Goal: Understand process/instructions: Learn how to perform a task or action

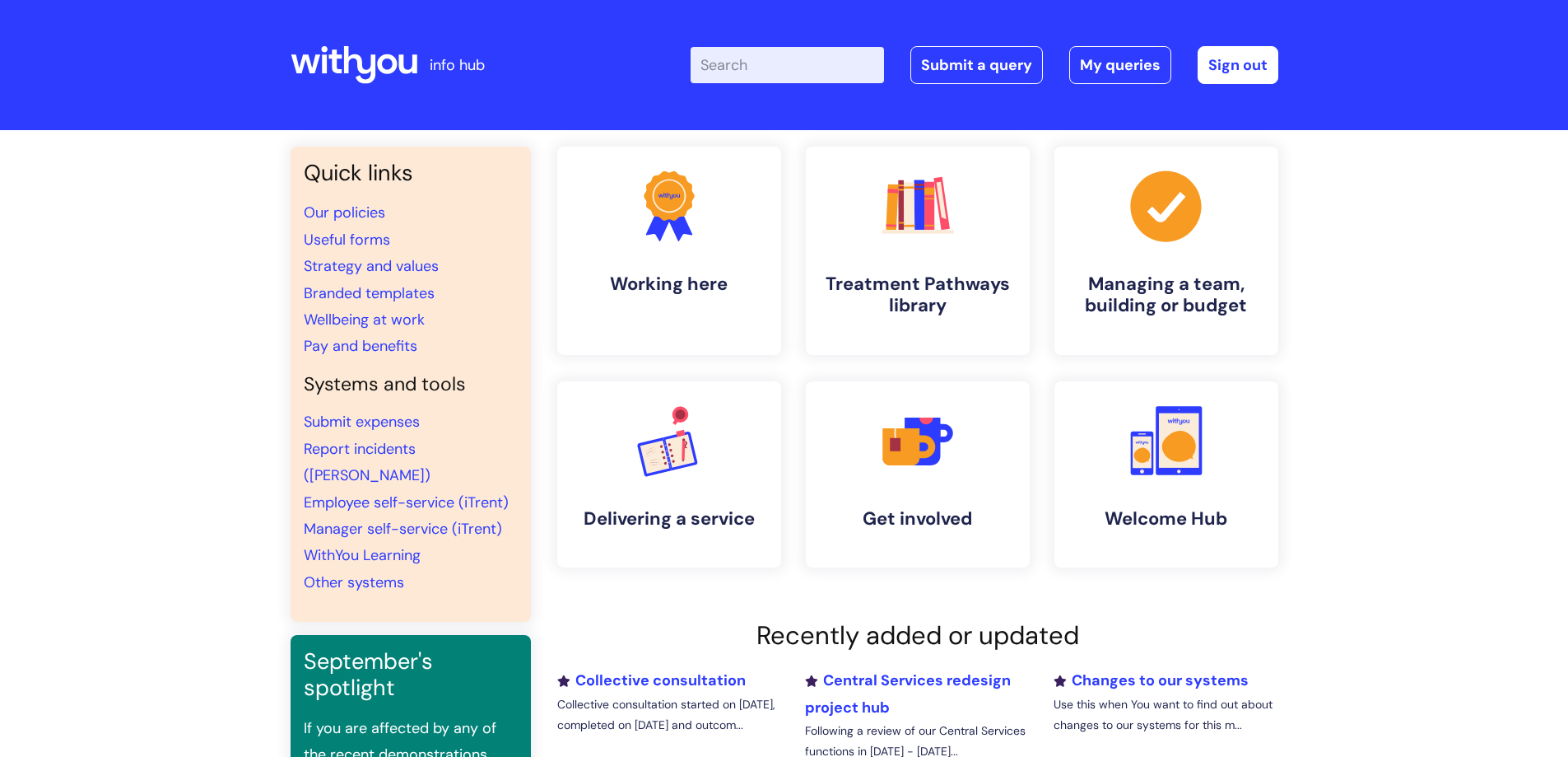
click at [779, 57] on input "Enter your search term here..." at bounding box center [788, 65] width 194 height 36
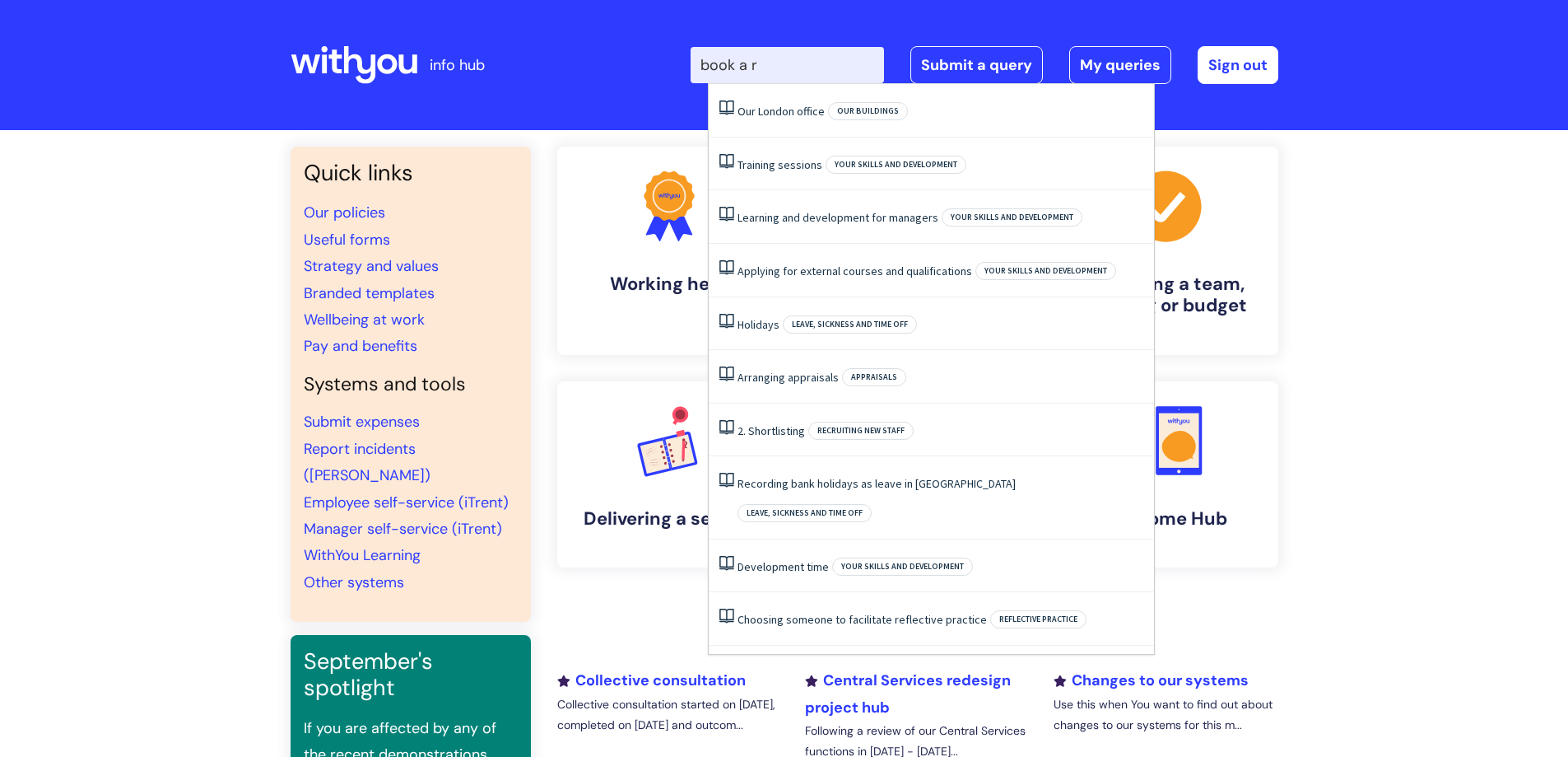
type input "book a r"
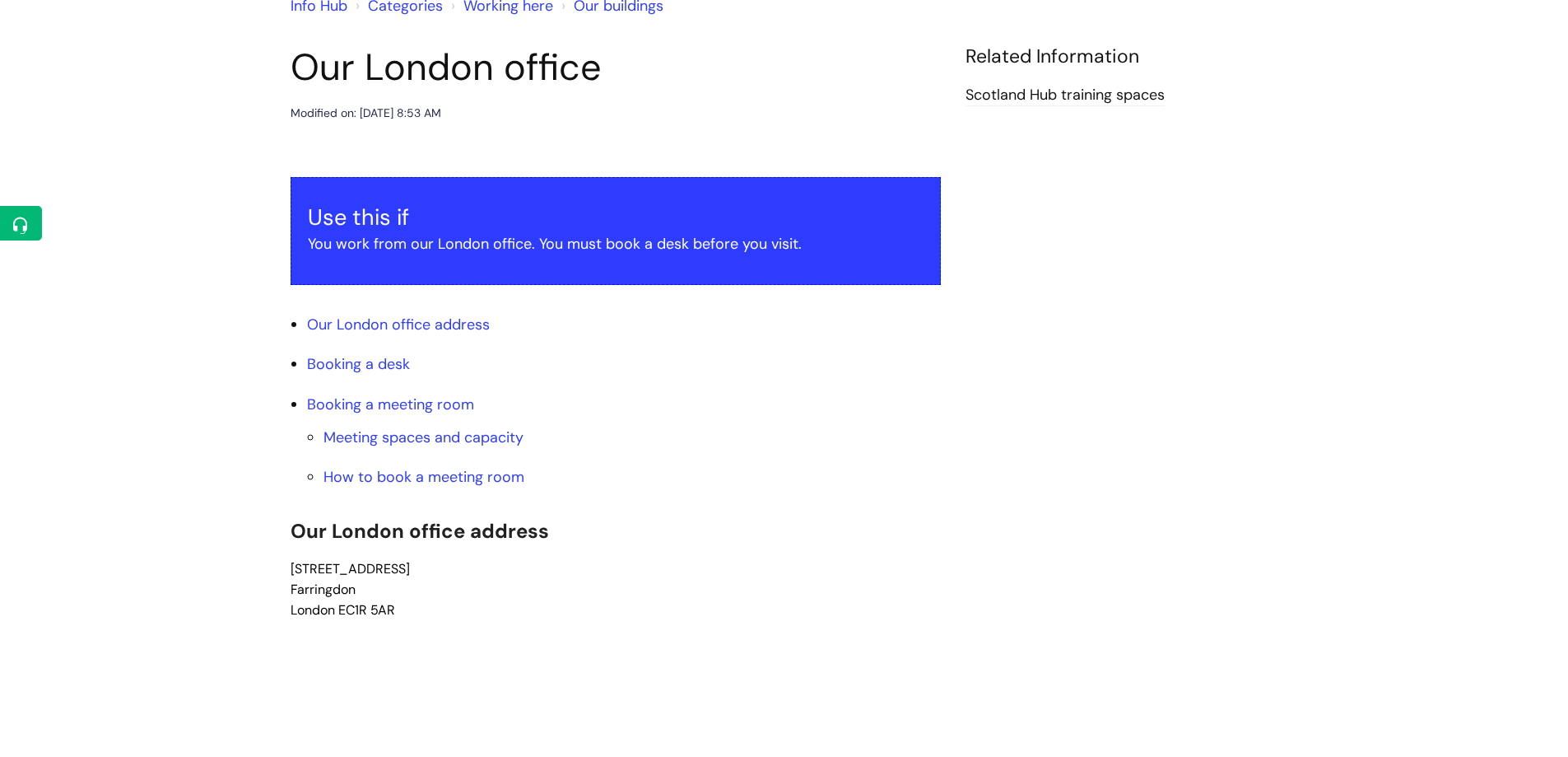
scroll to position [165, 0]
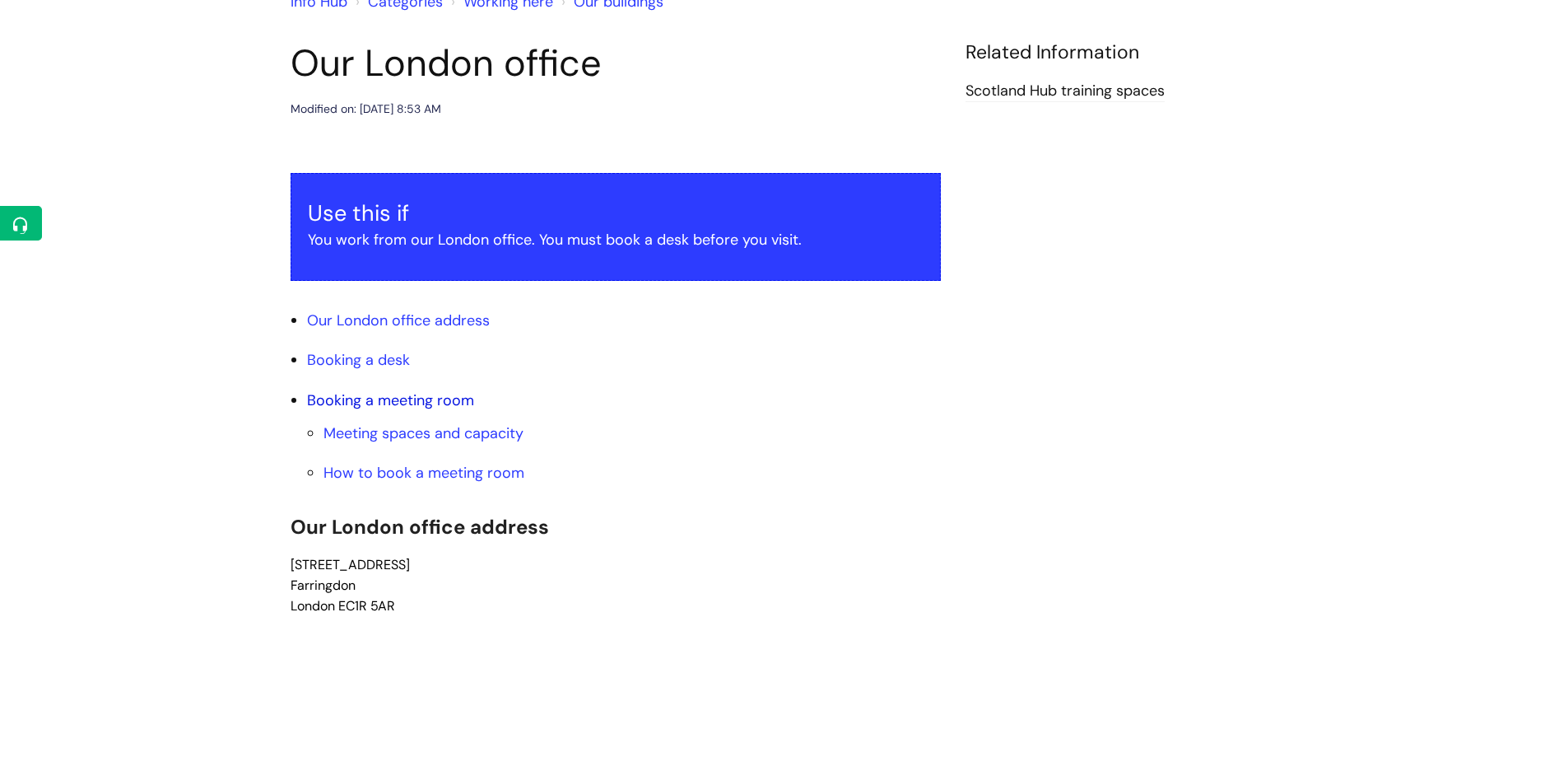
click at [421, 396] on link "Booking a meeting room" at bounding box center [391, 400] width 167 height 19
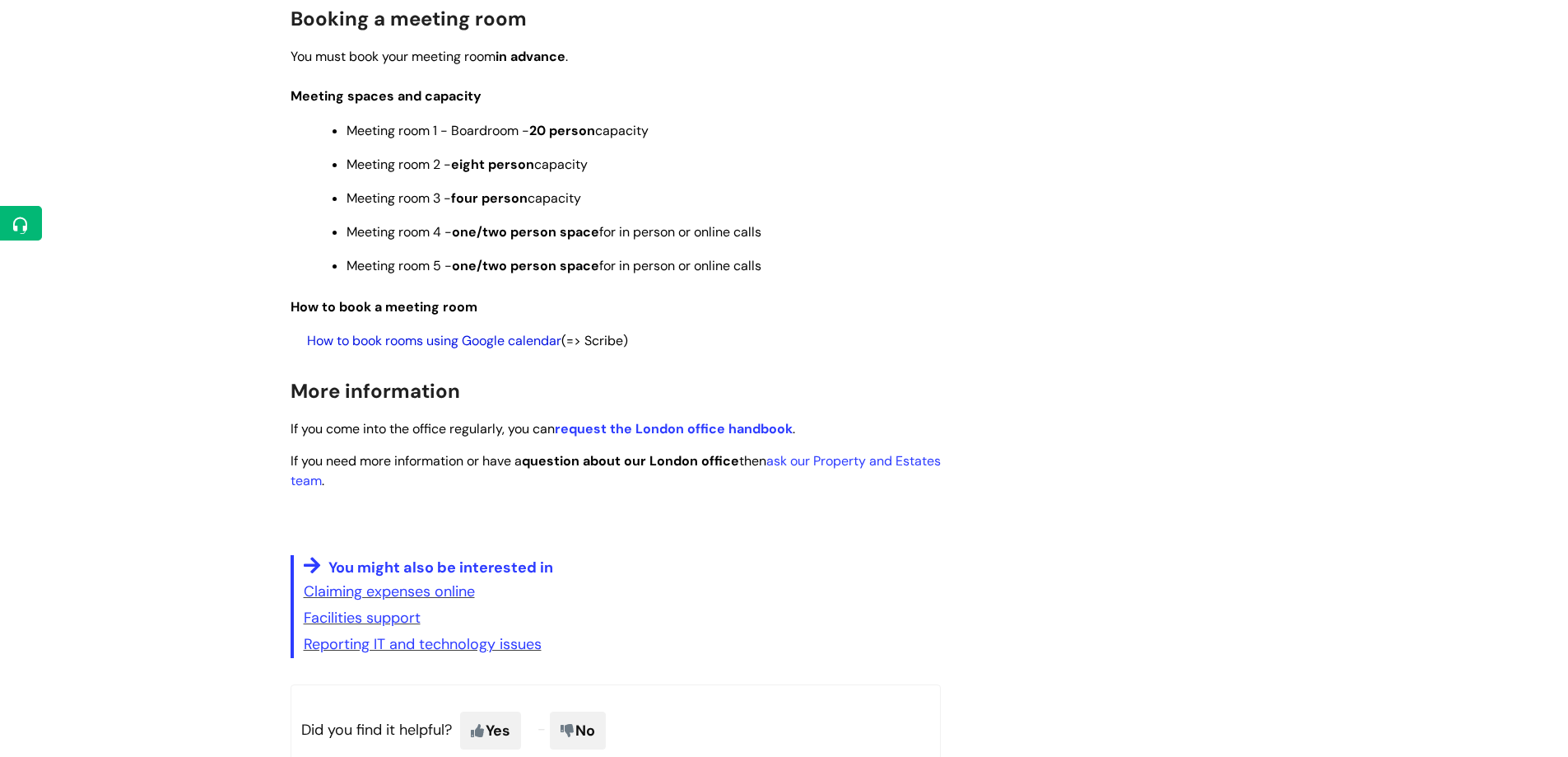
click at [428, 344] on link "How to book rooms using Google calendar" at bounding box center [434, 340] width 254 height 18
